Goal: Task Accomplishment & Management: Manage account settings

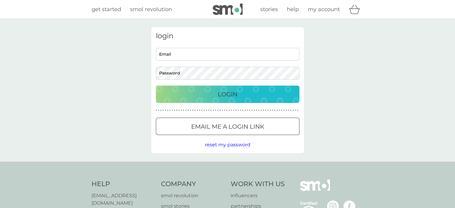
click at [199, 53] on input "Email" at bounding box center [228, 54] width 144 height 13
type input "[EMAIL_ADDRESS][DOMAIN_NAME]"
click at [156, 86] on button "Login" at bounding box center [228, 94] width 144 height 17
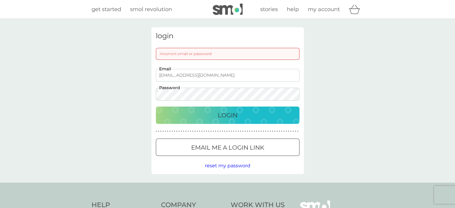
click at [205, 116] on div "Login" at bounding box center [228, 115] width 132 height 10
click at [213, 115] on div "Login" at bounding box center [228, 115] width 132 height 10
click at [204, 151] on p "Email me a login link" at bounding box center [227, 148] width 73 height 10
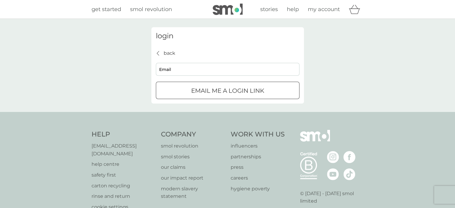
click at [203, 68] on input "Email" at bounding box center [228, 69] width 144 height 13
type input "[EMAIL_ADDRESS][DOMAIN_NAME]"
click at [231, 92] on div "submit" at bounding box center [228, 91] width 22 height 6
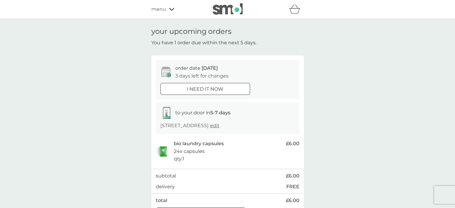
scroll to position [90, 0]
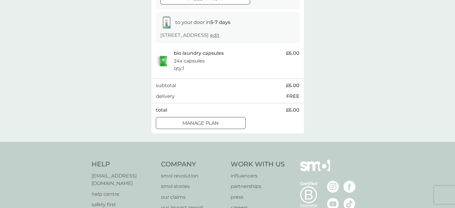
click at [231, 124] on div "Manage plan" at bounding box center [200, 123] width 89 height 8
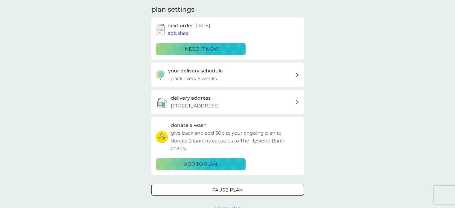
scroll to position [127, 0]
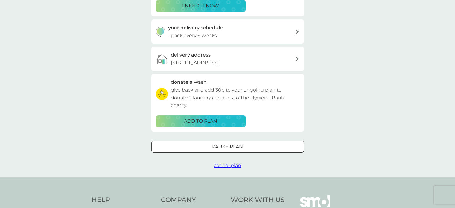
click at [218, 152] on button "Pause plan" at bounding box center [228, 147] width 153 height 12
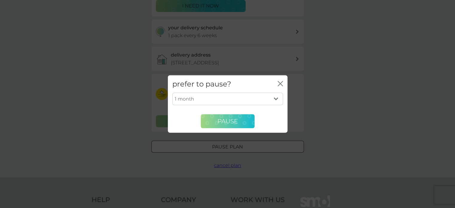
click at [212, 122] on button "Pause" at bounding box center [228, 121] width 54 height 14
